Goal: Task Accomplishment & Management: Manage account settings

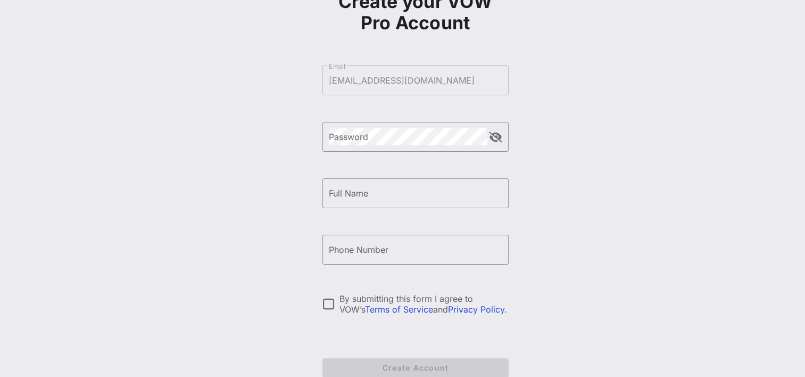
scroll to position [139, 0]
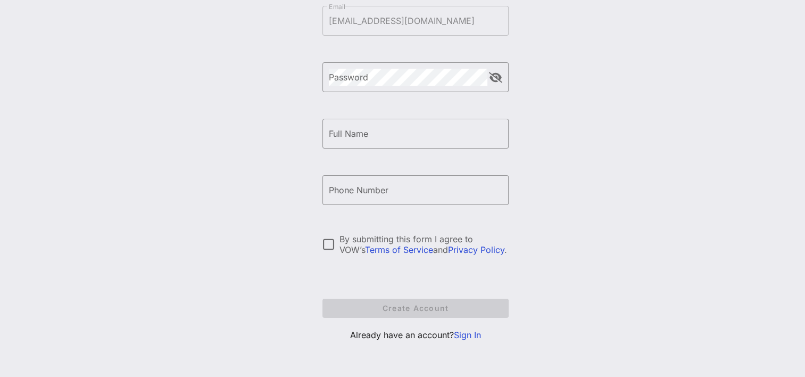
click at [460, 333] on link "Sign In" at bounding box center [467, 334] width 27 height 11
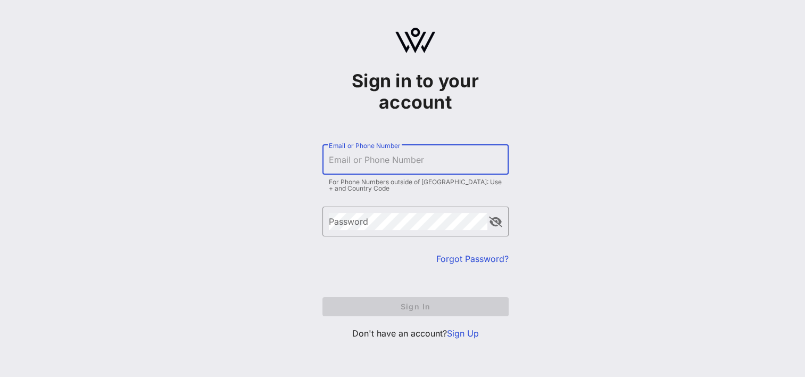
click at [381, 152] on input "Email or Phone Number" at bounding box center [416, 159] width 174 height 17
type input "[EMAIL_ADDRESS][DOMAIN_NAME]"
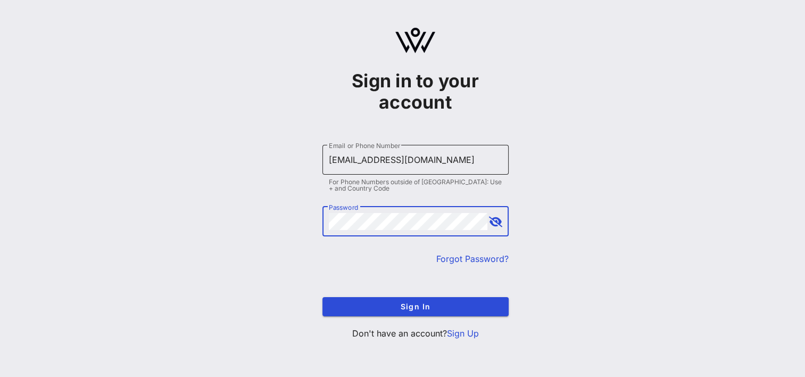
click at [323, 297] on button "Sign In" at bounding box center [416, 306] width 186 height 19
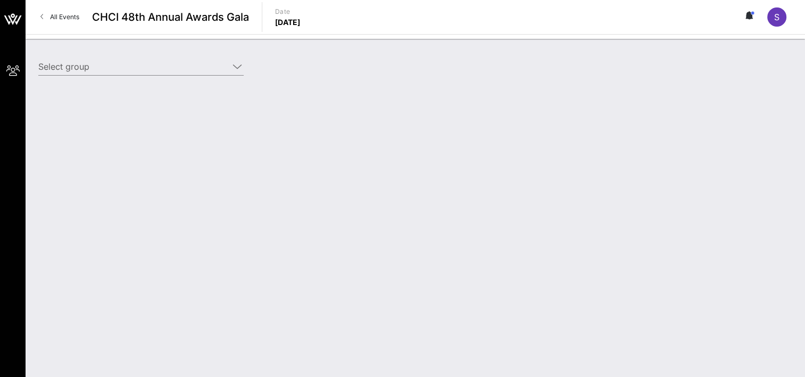
type input "[US_STATE][GEOGRAPHIC_DATA] ([US_STATE][GEOGRAPHIC_DATA]) [[PERSON_NAME], [EMAI…"
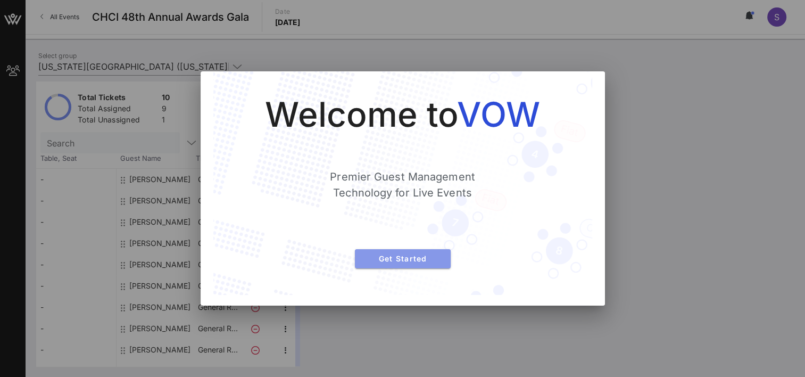
click at [407, 255] on span "Get Started" at bounding box center [403, 258] width 79 height 9
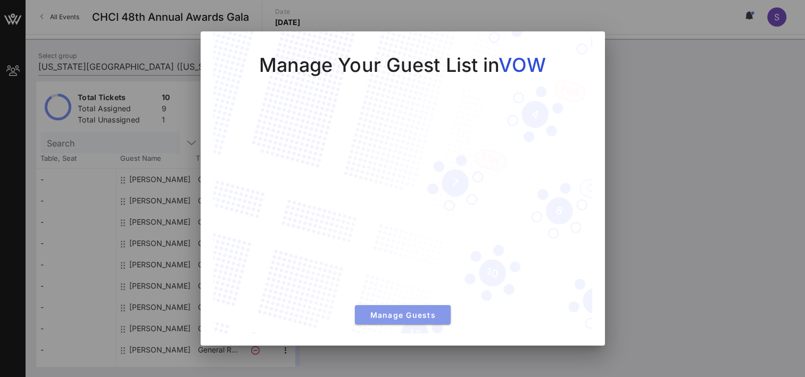
click at [402, 309] on button "Manage Guests" at bounding box center [403, 314] width 96 height 19
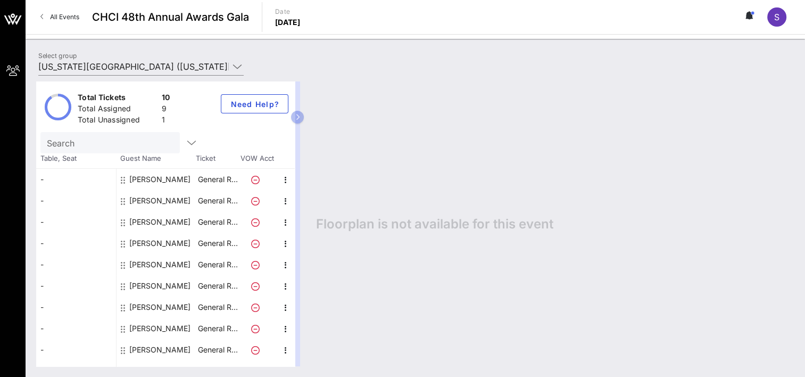
scroll to position [15, 0]
